Goal: Subscribe to service/newsletter

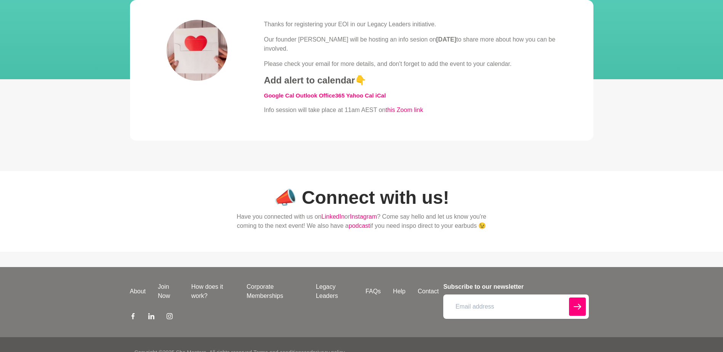
scroll to position [130, 0]
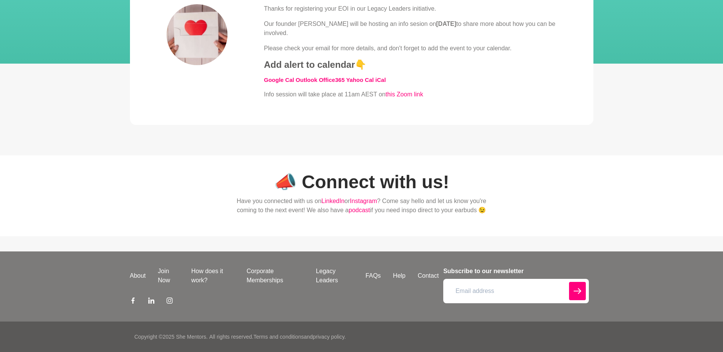
click at [486, 290] on input "email" at bounding box center [515, 291] width 145 height 24
type input "[EMAIL_ADDRESS][DOMAIN_NAME]"
click at [576, 288] on icon "submit" at bounding box center [578, 291] width 8 height 18
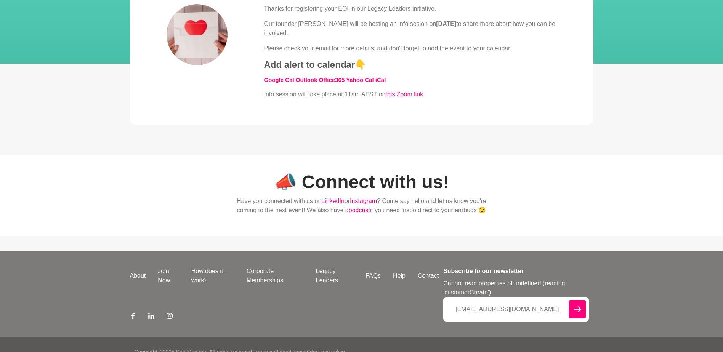
click at [512, 308] on input "[EMAIL_ADDRESS][DOMAIN_NAME]" at bounding box center [515, 309] width 145 height 24
click at [552, 310] on input "[EMAIL_ADDRESS][DOMAIN_NAME]" at bounding box center [515, 309] width 145 height 24
click at [581, 310] on icon "submit" at bounding box center [578, 309] width 8 height 6
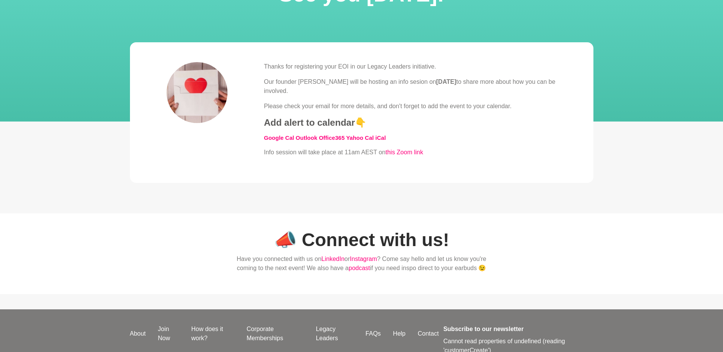
scroll to position [0, 0]
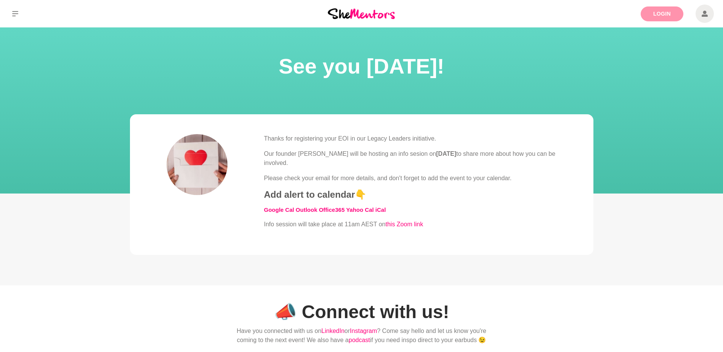
click at [668, 13] on link "Login" at bounding box center [662, 13] width 43 height 15
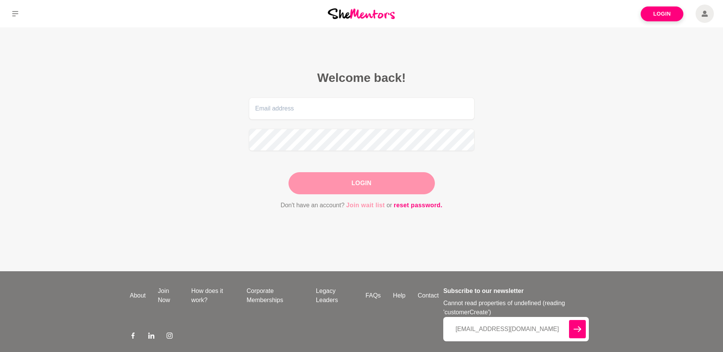
click at [366, 205] on link "Join wait list" at bounding box center [365, 206] width 39 height 10
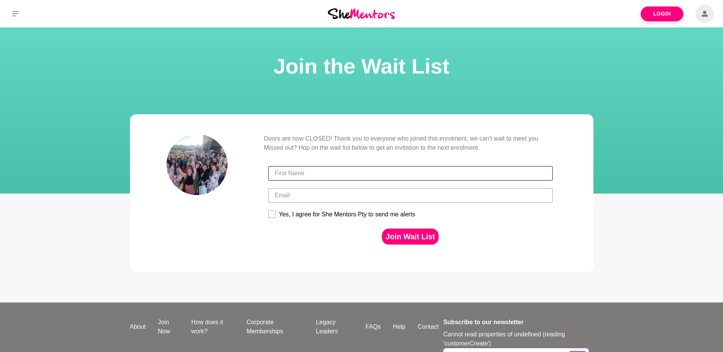
click at [295, 175] on input "First Name" at bounding box center [410, 173] width 284 height 14
type input "[PERSON_NAME]"
type input "[EMAIL_ADDRESS][DOMAIN_NAME]"
click at [309, 179] on input "[PERSON_NAME]" at bounding box center [410, 173] width 284 height 14
click at [312, 174] on input "[PERSON_NAME]" at bounding box center [410, 173] width 284 height 14
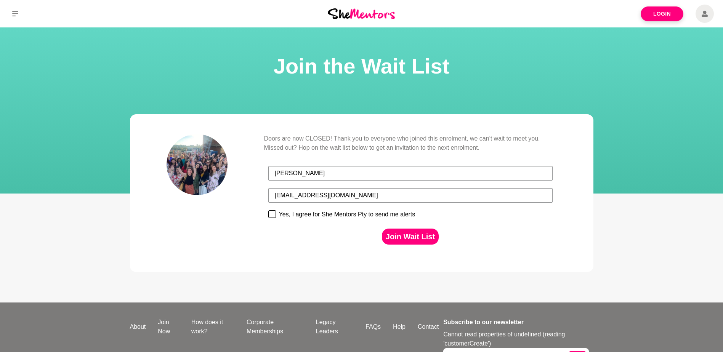
type input "[PERSON_NAME]"
click at [272, 213] on rect at bounding box center [271, 214] width 7 height 7
click at [268, 210] on input "Yes, I agree for She Mentors Pty to send me alerts" at bounding box center [268, 210] width 0 height 0
checkbox input "true"
click at [410, 239] on button "Join Wait List" at bounding box center [410, 237] width 57 height 16
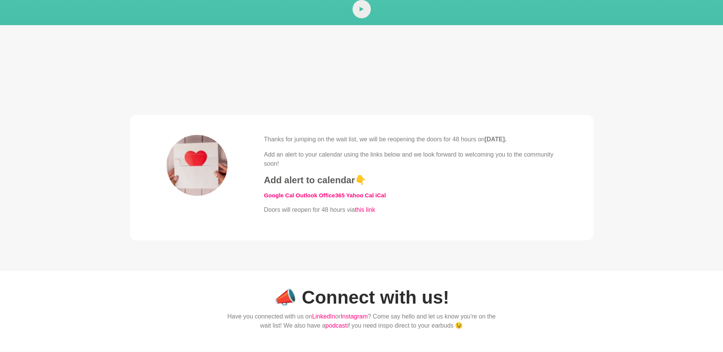
scroll to position [191, 0]
